Goal: Task Accomplishment & Management: Use online tool/utility

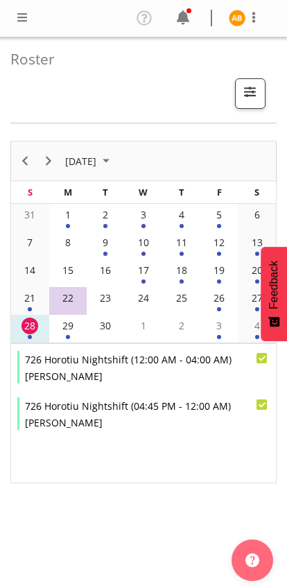
click at [21, 17] on span at bounding box center [22, 17] width 17 height 17
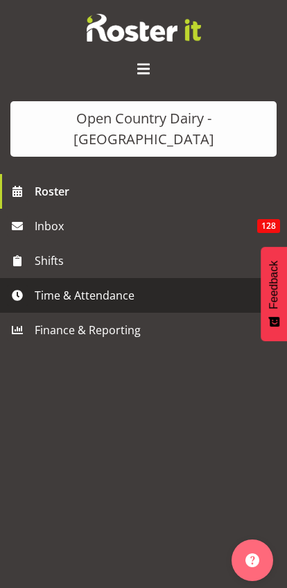
click at [49, 285] on span "Time & Attendance" at bounding box center [147, 295] width 225 height 21
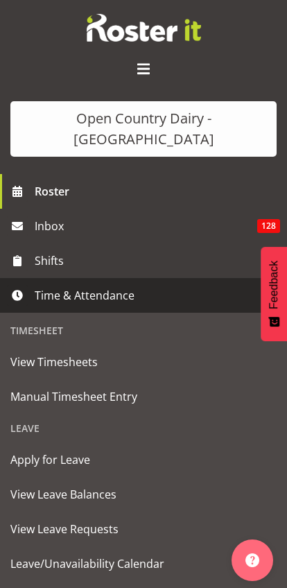
click at [20, 386] on span "Manual Timesheet Entry" at bounding box center [143, 396] width 266 height 21
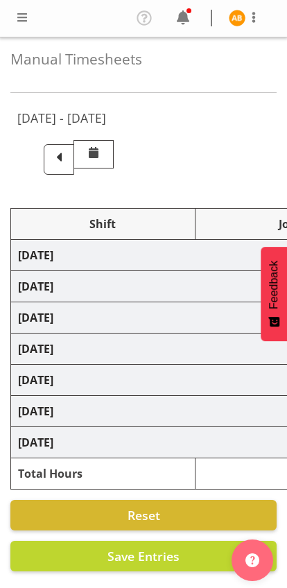
select select "78954"
select select "78987"
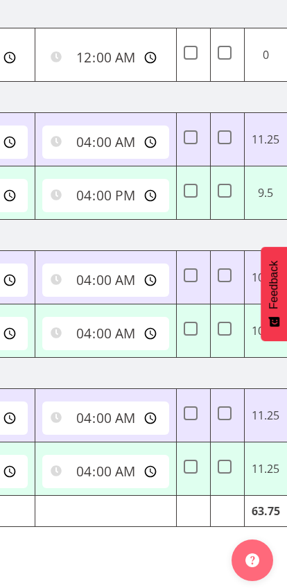
scroll to position [0, 629]
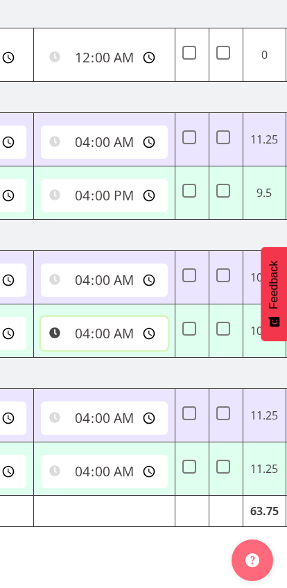
click at [65, 331] on input "04:00:00" at bounding box center [104, 333] width 127 height 33
type input "06:15:00"
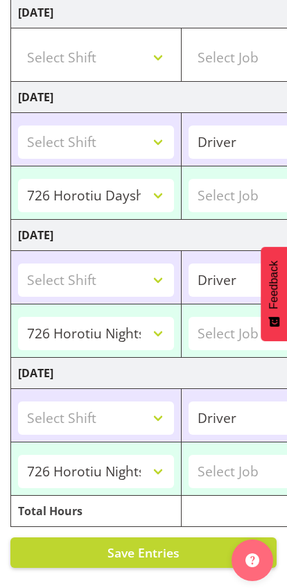
scroll to position [0, 0]
click at [148, 555] on span "Save Entries" at bounding box center [143, 552] width 72 height 17
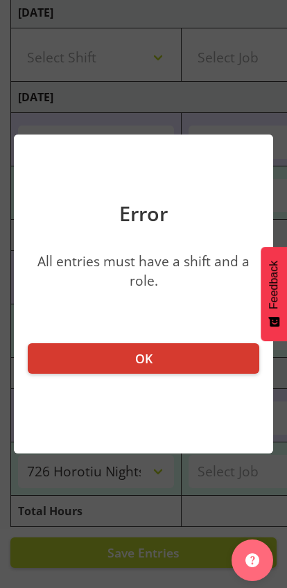
click at [195, 359] on button "OK" at bounding box center [144, 358] width 232 height 31
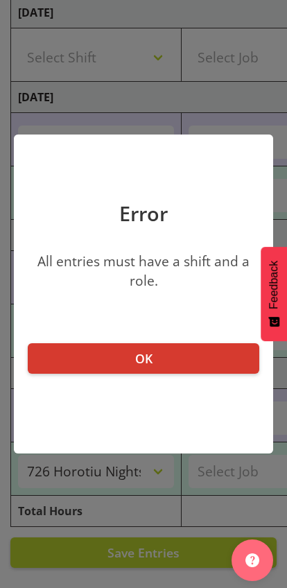
click at [180, 561] on div at bounding box center [143, 294] width 287 height 588
click at [189, 354] on button "OK" at bounding box center [144, 358] width 232 height 31
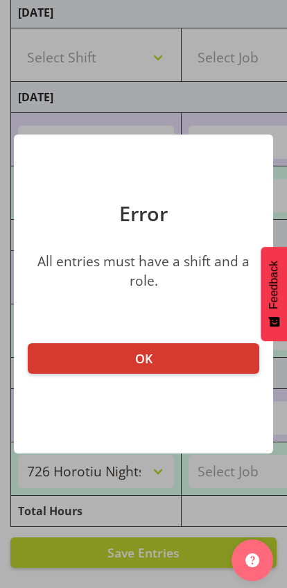
click at [193, 355] on button "OK" at bounding box center [144, 358] width 232 height 31
